Goal: Task Accomplishment & Management: Manage account settings

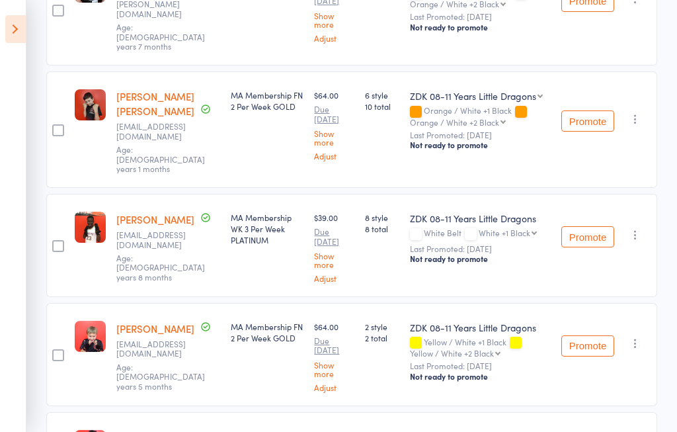
scroll to position [315, 0]
click at [590, 227] on button "Promote" at bounding box center [587, 237] width 53 height 21
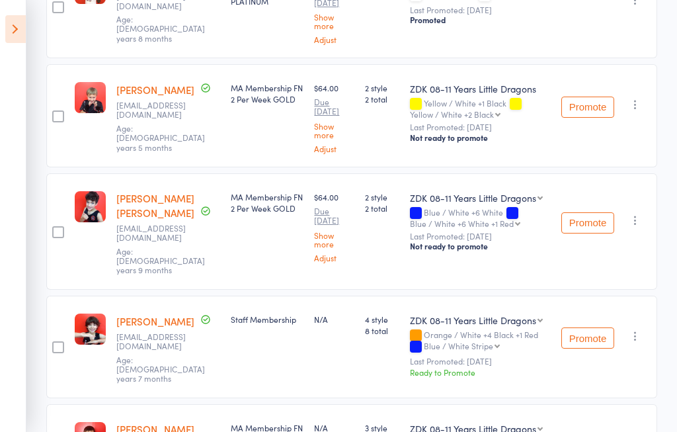
scroll to position [552, 0]
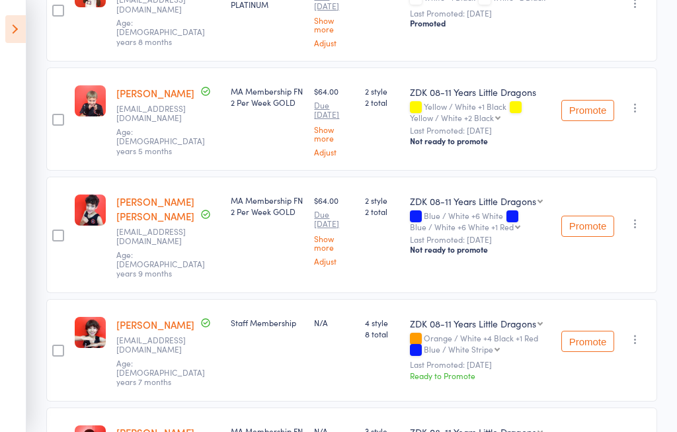
click at [13, 30] on icon at bounding box center [15, 29] width 21 height 28
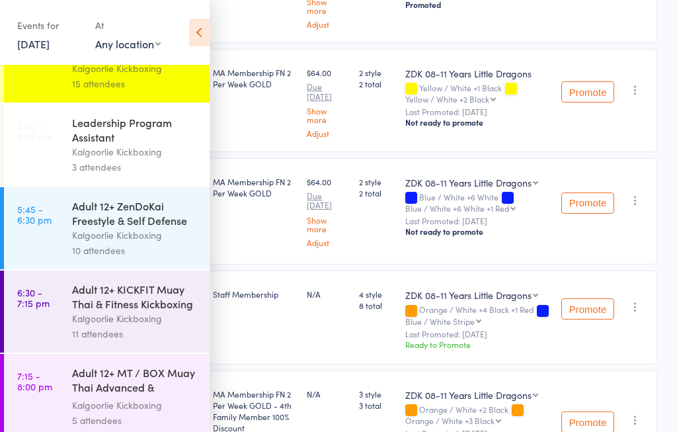
scroll to position [214, 0]
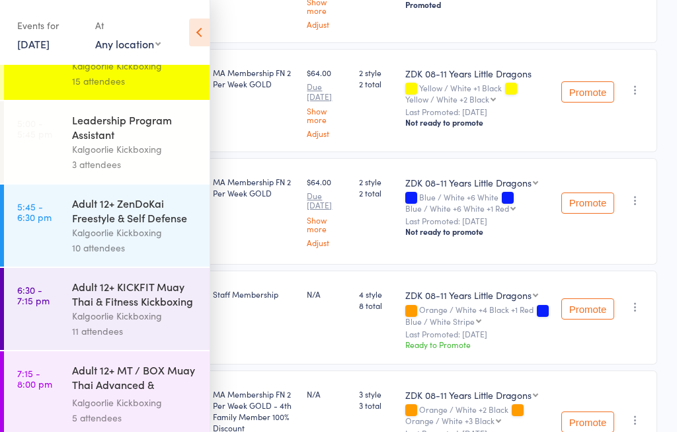
click at [50, 245] on link "5:45 - 6:30 pm Adult 12+ ZenDoKai Freestyle & Self Defense Kalgoorlie Kickboxin…" at bounding box center [107, 226] width 206 height 82
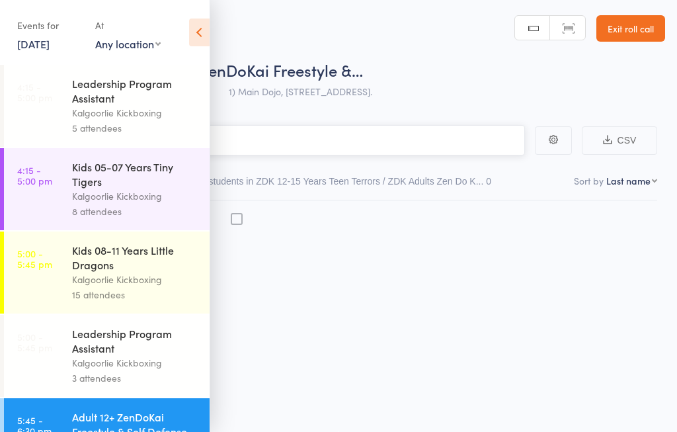
scroll to position [1, 0]
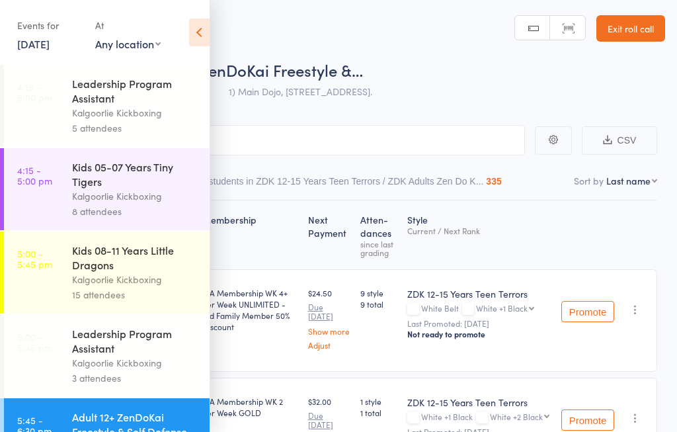
click at [193, 34] on icon at bounding box center [199, 33] width 21 height 28
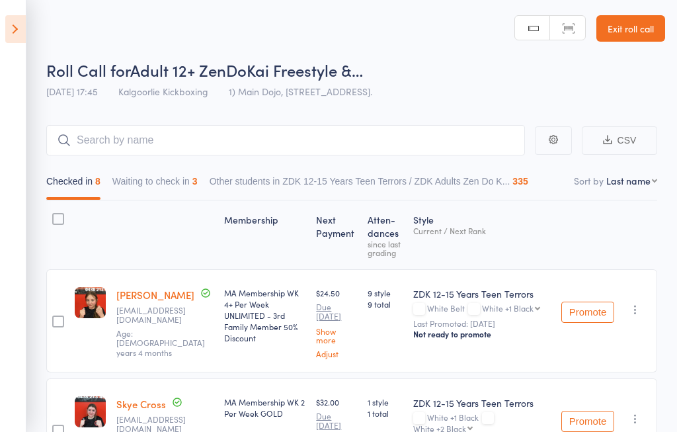
scroll to position [1, 0]
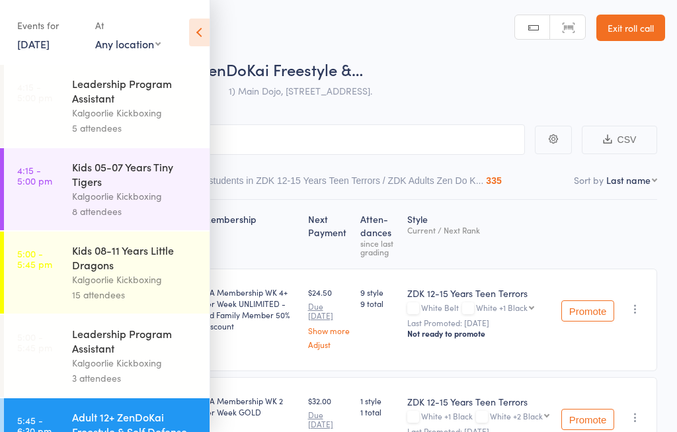
click at [201, 33] on icon at bounding box center [199, 33] width 21 height 28
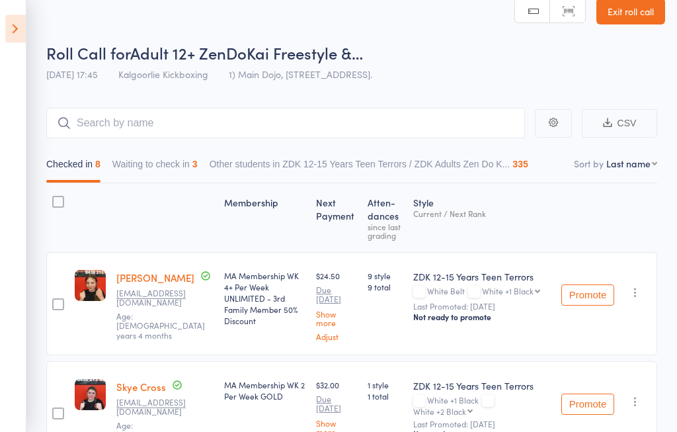
scroll to position [18, 0]
click at [154, 166] on button "Waiting to check in 3" at bounding box center [154, 167] width 85 height 30
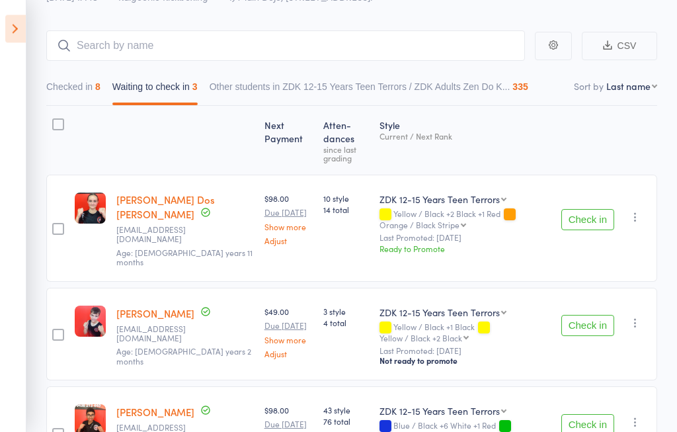
scroll to position [95, 0]
click at [73, 93] on button "Checked in 8" at bounding box center [73, 90] width 54 height 30
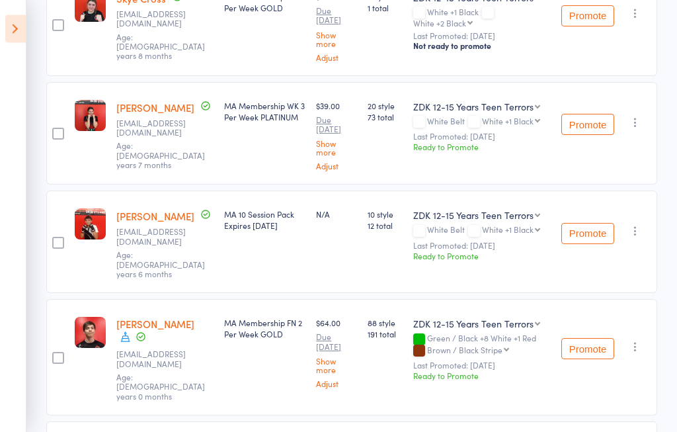
scroll to position [406, 0]
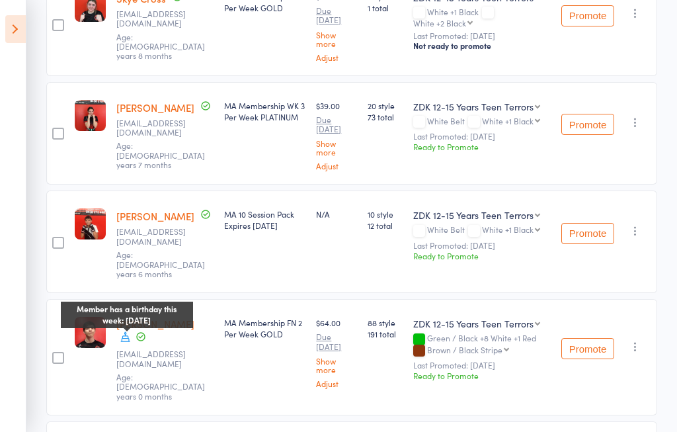
click at [120, 340] on icon at bounding box center [126, 337] width 12 height 12
click at [65, 384] on div at bounding box center [57, 357] width 23 height 116
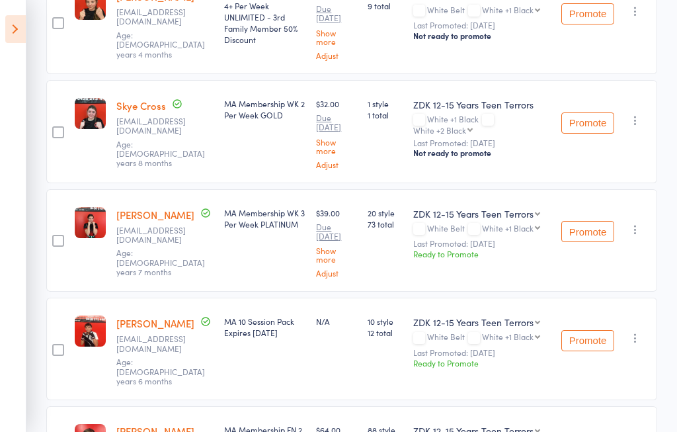
scroll to position [302, 0]
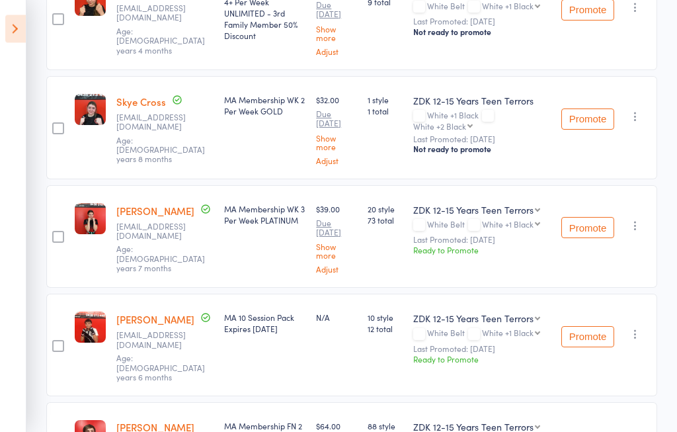
click at [528, 217] on select "ZDK 08-11 Years Little Dragons Leadership Program ZDK 12-15 Years Teen Terrors" at bounding box center [476, 210] width 127 height 13
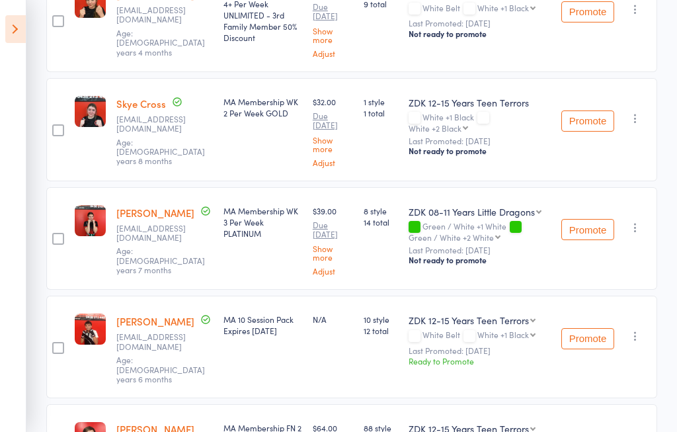
scroll to position [301, 0]
click at [508, 218] on select "ZDK 08-11 Years Little Dragons Leadership Program ZDK 12-15 Years Teen Terrors" at bounding box center [475, 211] width 133 height 13
select select "2"
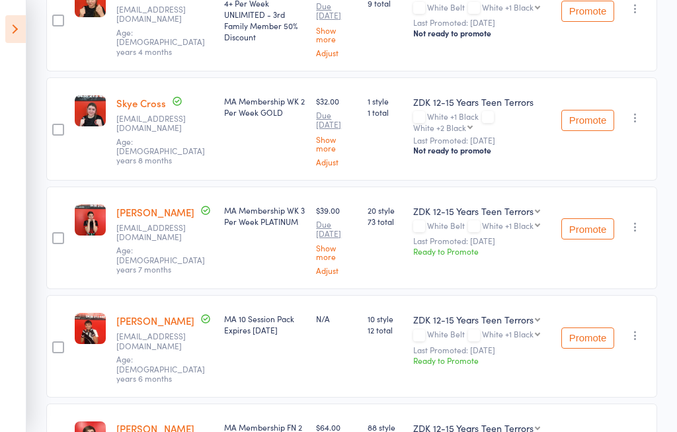
click at [460, 232] on div "White Belt White +1 Black White +1 Black White +2 Black White +2 Black +1 Red Y…" at bounding box center [482, 226] width 138 height 11
click at [460, 218] on select "ZDK 08-11 Years Little Dragons Leadership Program ZDK 12-15 Years Teen Terrors" at bounding box center [476, 210] width 127 height 13
click at [482, 229] on select "White +1 Black White +2 Black White +2 Black +1 Red Yellow / Black Stripe Yello…" at bounding box center [511, 225] width 58 height 9
select select "14"
click at [589, 239] on button "Promote" at bounding box center [587, 228] width 53 height 21
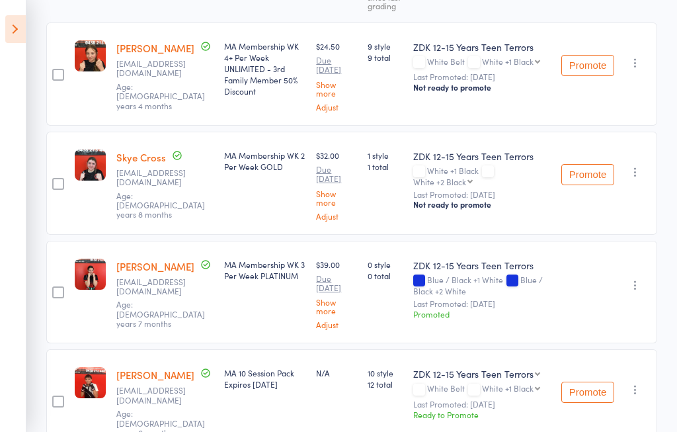
scroll to position [247, 0]
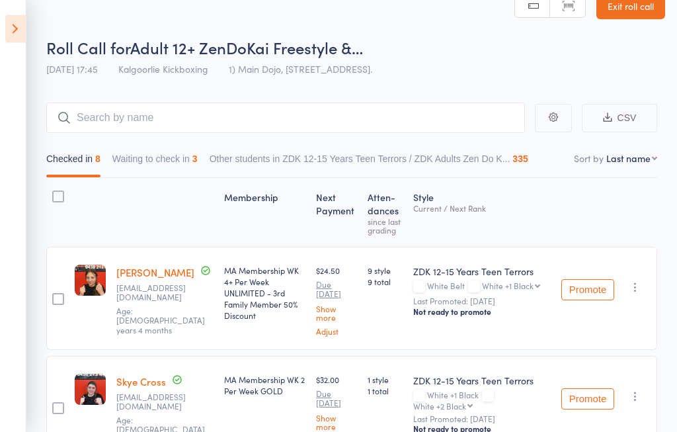
click at [166, 156] on button "Waiting to check in 3" at bounding box center [154, 162] width 85 height 30
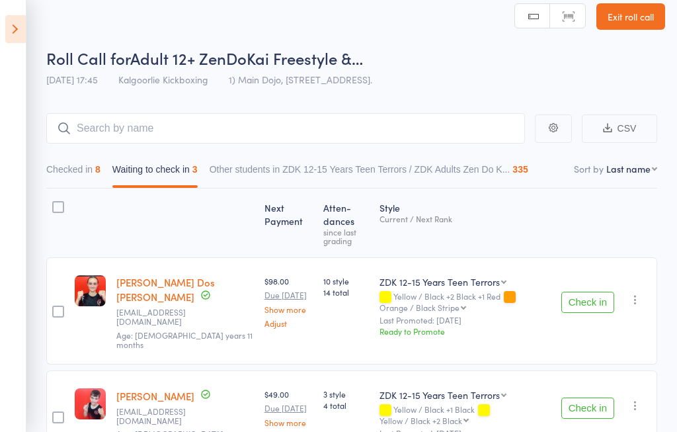
scroll to position [0, 0]
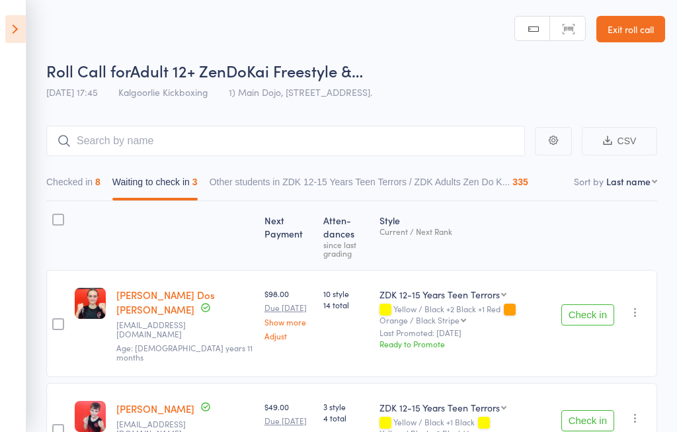
click at [73, 179] on button "Checked in 8" at bounding box center [73, 185] width 54 height 30
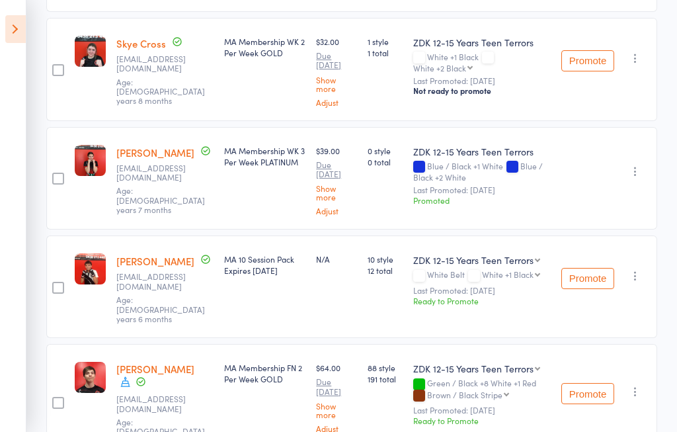
scroll to position [368, 0]
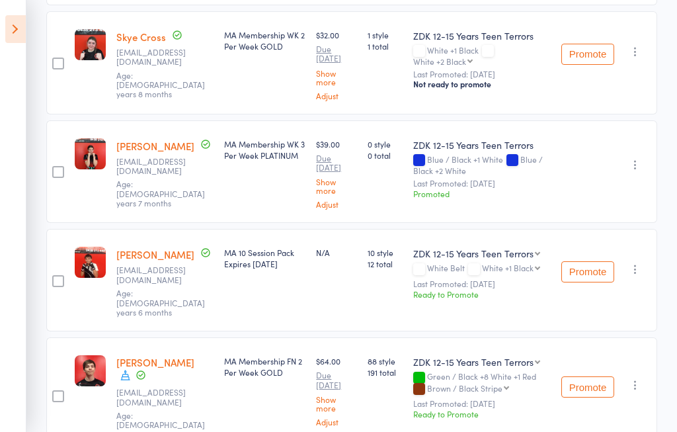
click at [591, 280] on button "Promote" at bounding box center [587, 271] width 53 height 21
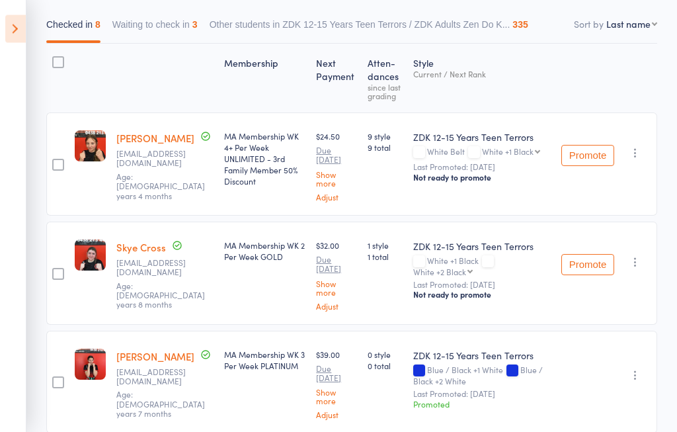
scroll to position [156, 0]
click at [589, 167] on button "Promote" at bounding box center [587, 156] width 53 height 21
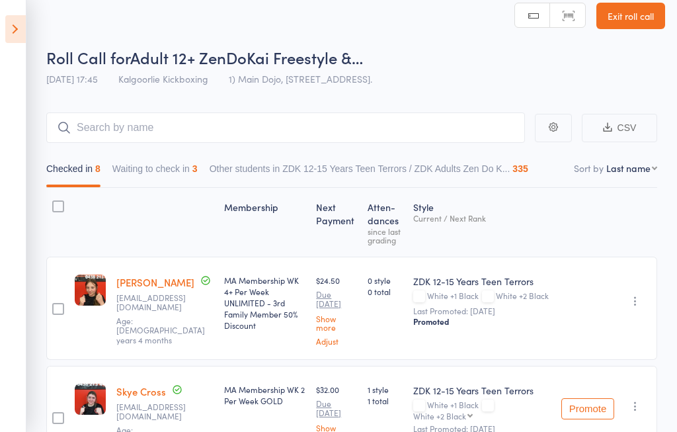
scroll to position [0, 0]
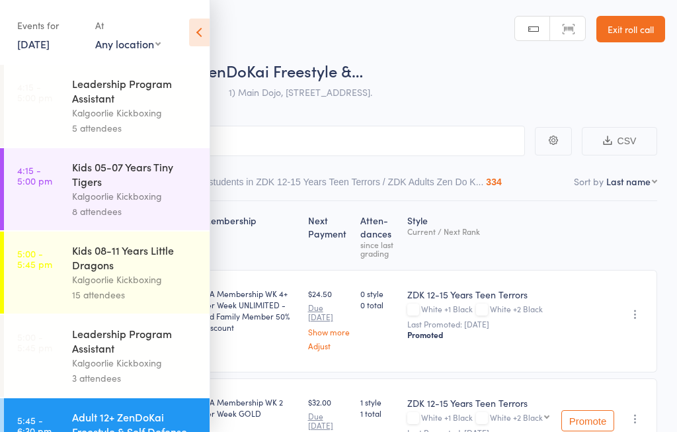
click at [197, 35] on icon at bounding box center [199, 33] width 21 height 28
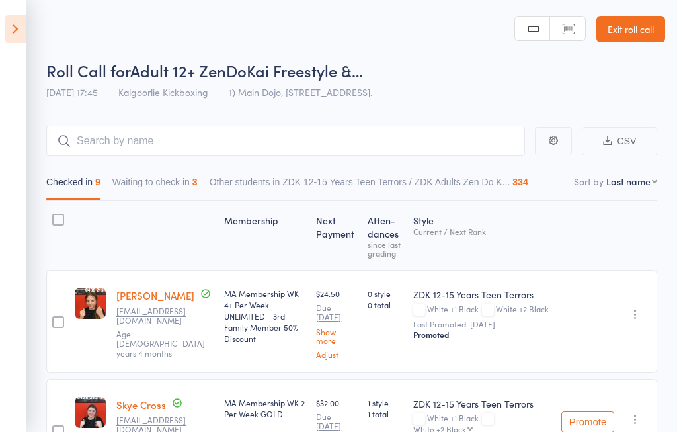
scroll to position [24, 0]
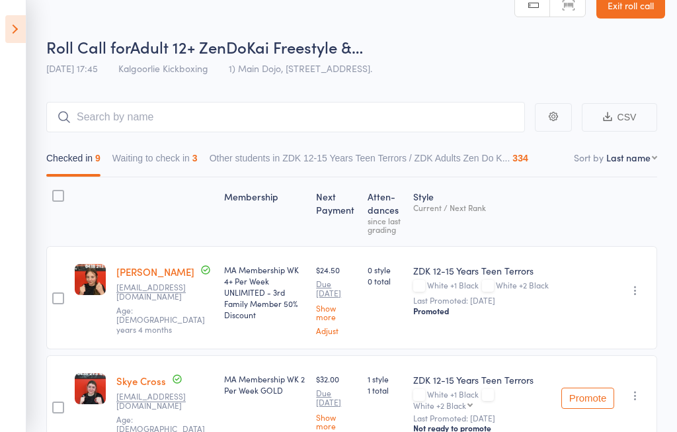
click at [15, 36] on icon at bounding box center [15, 29] width 21 height 28
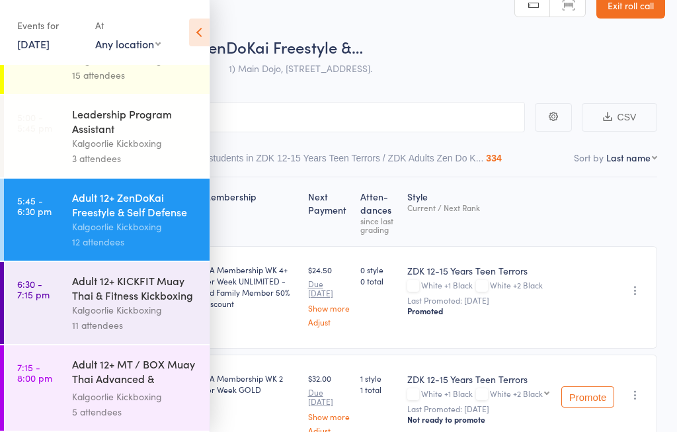
scroll to position [235, 0]
click at [61, 313] on link "6:30 - 7:15 pm Adult 12+ KICKFIT Muay Thai & Fitness Kickboxing Kalgoorlie Kick…" at bounding box center [107, 303] width 206 height 82
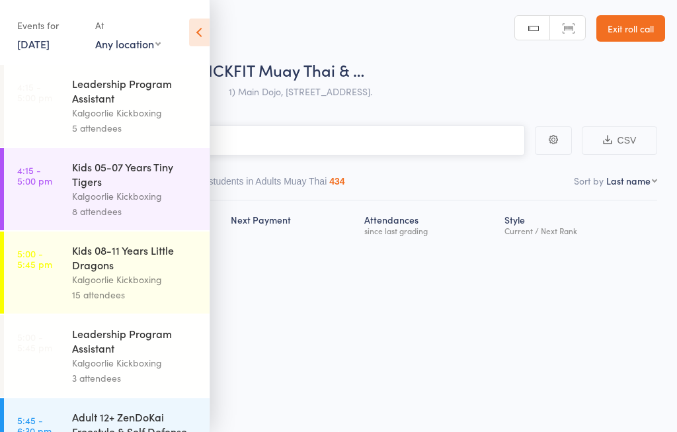
scroll to position [1, 0]
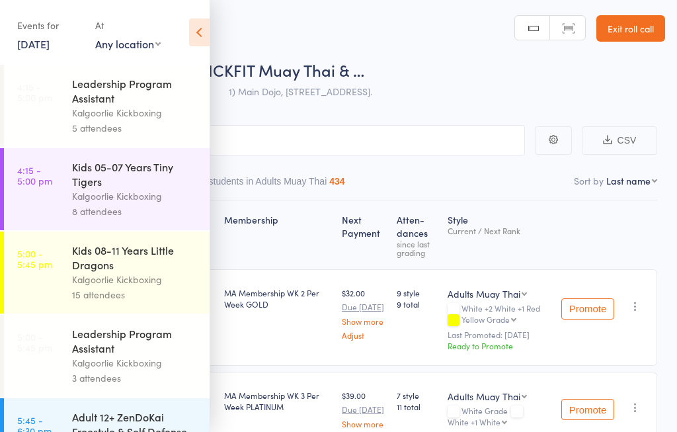
click at [202, 30] on icon at bounding box center [199, 33] width 21 height 28
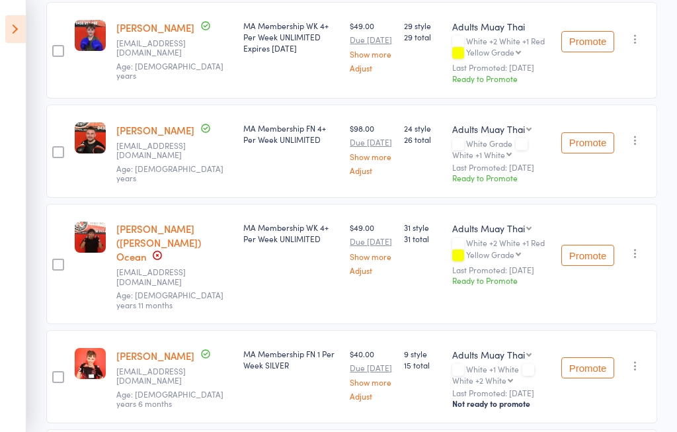
scroll to position [590, 0]
